Goal: Transaction & Acquisition: Purchase product/service

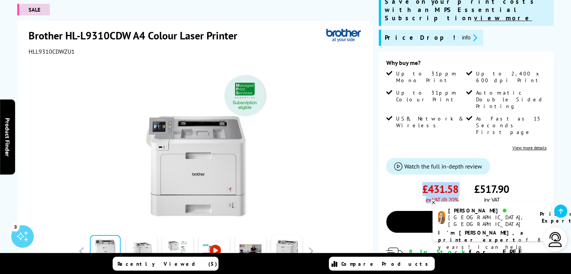
drag, startPoint x: 458, startPoint y: 160, endPoint x: 419, endPoint y: 160, distance: 38.7
click at [419, 182] on div "£431.58 ex VAT @ 20% £517.90 inc VAT" at bounding box center [466, 192] width 160 height 21
click at [404, 182] on div "£431.58 ex VAT @ 20%" at bounding box center [422, 192] width 72 height 21
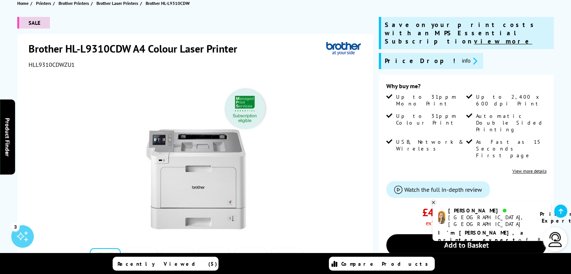
scroll to position [75, 0]
